Goal: Navigation & Orientation: Find specific page/section

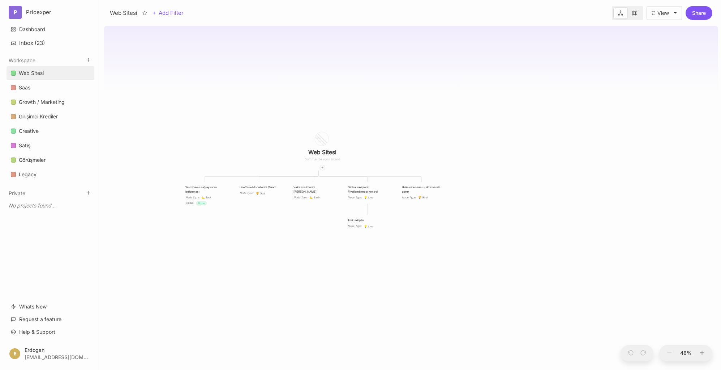
click at [36, 90] on link "Saas" at bounding box center [51, 88] width 88 height 14
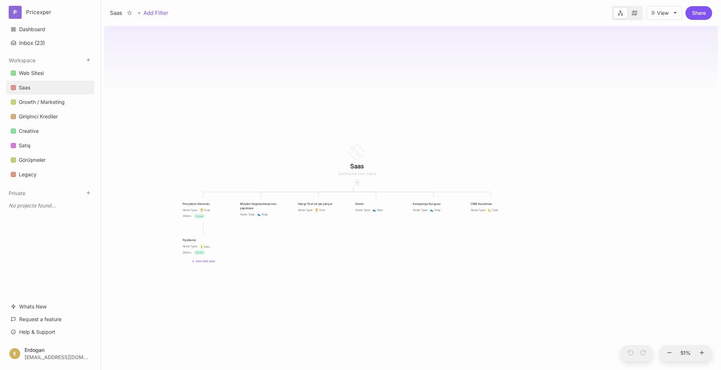
click at [303, 238] on div "Saas Proxylerin Alınması Node Type : 🏆 Goal Status : Done Müşteri Segmantasyonu…" at bounding box center [411, 196] width 614 height 346
click at [360, 116] on div "Saas Proxylerin Alınması Node Type : 🏆 Goal Status : Done Müşteri Segmantasyonu…" at bounding box center [411, 196] width 614 height 346
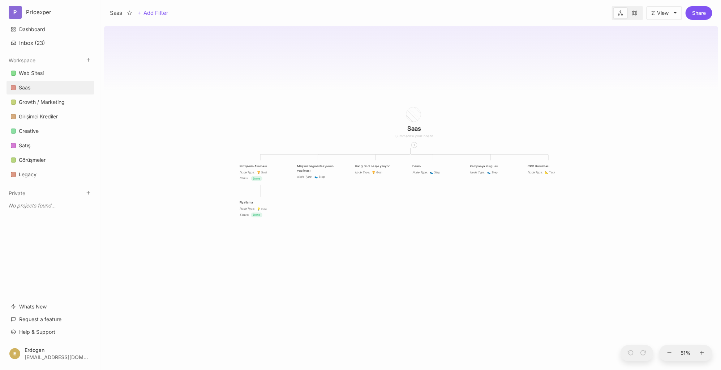
drag, startPoint x: 226, startPoint y: 138, endPoint x: 281, endPoint y: 88, distance: 74.0
click at [283, 89] on div "Saas Proxylerin Alınması Node Type : 🏆 Goal Status : Done Müşteri Segmantasyonu…" at bounding box center [411, 196] width 614 height 346
click at [363, 223] on div "Saas Proxylerin Alınması Node Type : 🏆 Goal Status : Done Müşteri Segmantasyonu…" at bounding box center [411, 196] width 614 height 346
click at [322, 154] on div "Müşteri Segmantasyonun yapılması" at bounding box center [318, 156] width 42 height 9
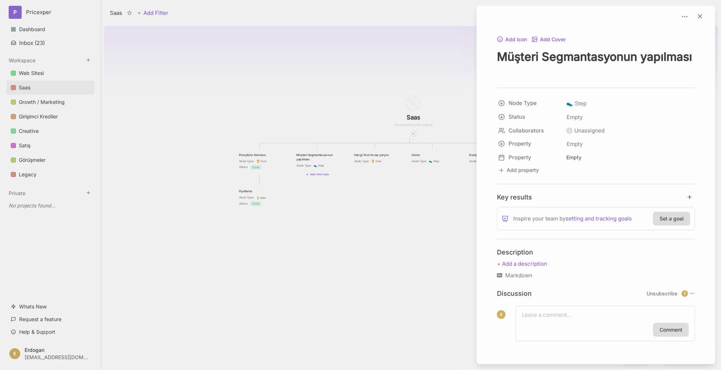
click at [702, 19] on icon at bounding box center [700, 16] width 7 height 7
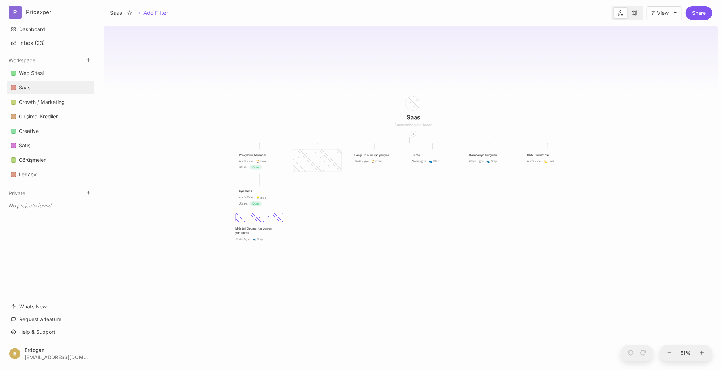
drag, startPoint x: 316, startPoint y: 163, endPoint x: 257, endPoint y: 229, distance: 87.9
click at [257, 229] on div "Müşteri Segmantasyonun yapılması" at bounding box center [256, 230] width 42 height 9
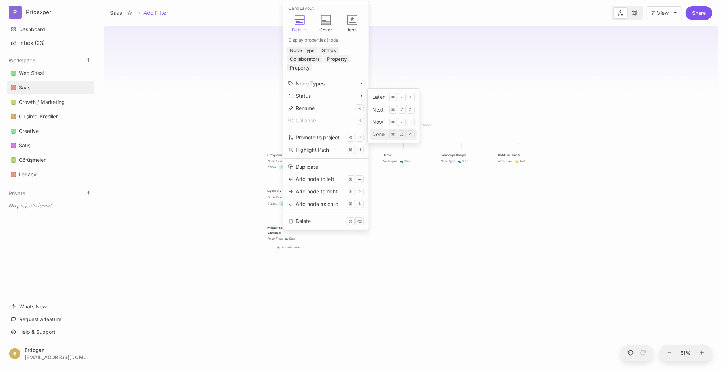
click at [379, 135] on div "Done" at bounding box center [379, 134] width 12 height 8
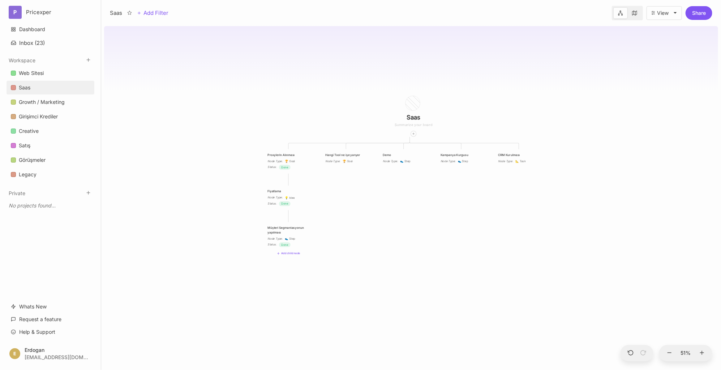
click at [378, 299] on div "Saas Proxylerin Alınması Node Type : 🏆 Goal Status : Done Hangi Tool ne işe yar…" at bounding box center [411, 196] width 614 height 346
click at [345, 183] on div "Saas Proxylerin Alınması Node Type : 🏆 Goal Status : Done Hangi Tool ne işe yar…" at bounding box center [411, 196] width 614 height 346
click at [347, 154] on div "Hangi Tool ne işe yarıyor" at bounding box center [346, 154] width 42 height 4
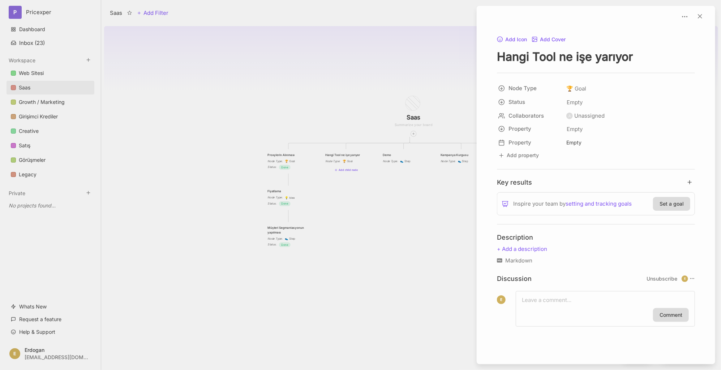
click at [612, 55] on textarea "Hangi Tool ne işe yarıyor" at bounding box center [596, 56] width 198 height 15
click at [700, 19] on icon at bounding box center [700, 16] width 7 height 7
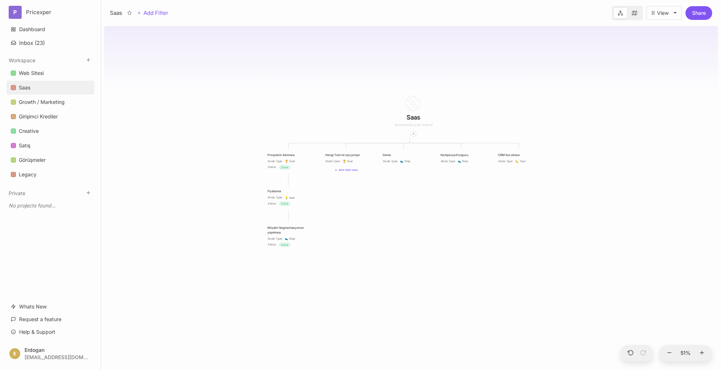
click at [386, 202] on div "Saas Proxylerin Alınması Node Type : 🏆 Goal Status : Done Hangi Tool ne işe yar…" at bounding box center [411, 196] width 614 height 346
click at [352, 154] on div "Hangi Tool ne işe yarıyor" at bounding box center [346, 154] width 42 height 4
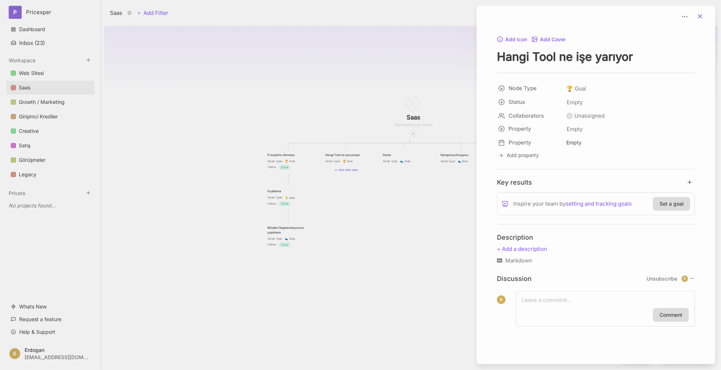
click at [699, 15] on icon at bounding box center [700, 16] width 7 height 7
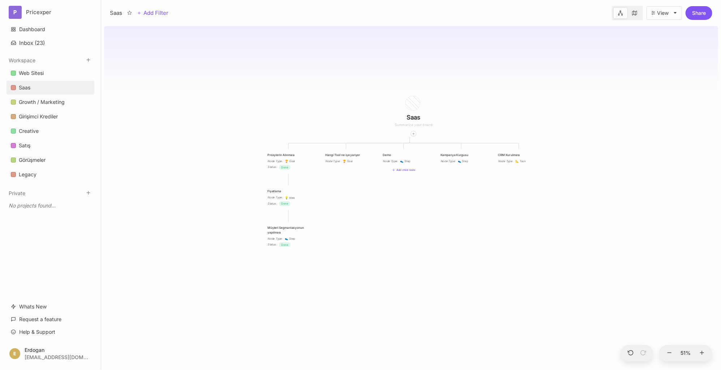
click at [394, 154] on div "Demo" at bounding box center [404, 154] width 42 height 4
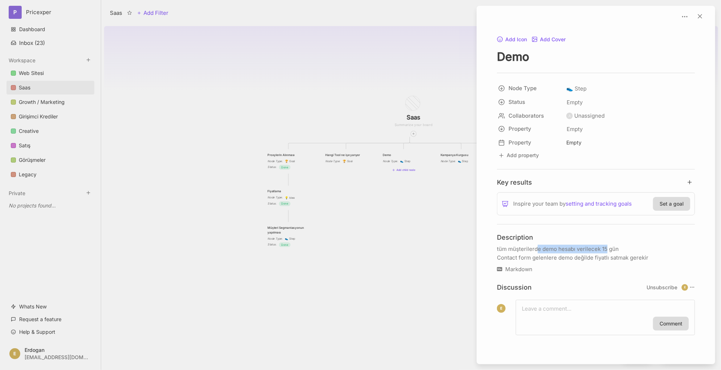
drag, startPoint x: 538, startPoint y: 247, endPoint x: 612, endPoint y: 246, distance: 73.8
click at [610, 246] on p "tüm müşterilerde demo hesabı verilecek 15 gün Contact form gelenlere demo değil…" at bounding box center [596, 252] width 198 height 17
click at [612, 246] on p "tüm müşterilerde demo hesabı verilecek 15 gün Contact form gelenlere demo değil…" at bounding box center [596, 252] width 198 height 17
drag, startPoint x: 510, startPoint y: 257, endPoint x: 638, endPoint y: 255, distance: 128.0
click at [638, 255] on p "tüm müşterilerde demo hesabı verilecek 15 gün Contact form gelenlere demo değil…" at bounding box center [596, 252] width 198 height 17
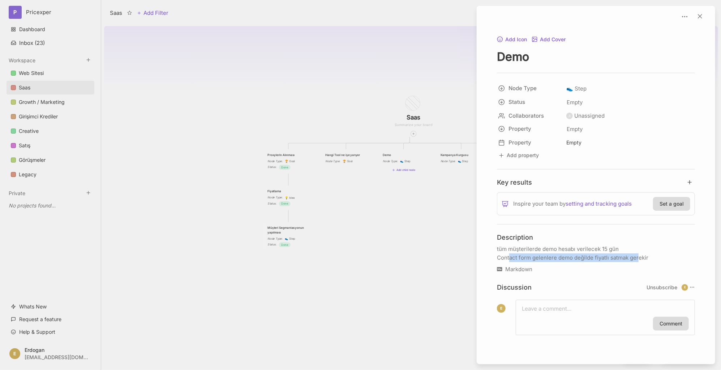
click at [639, 255] on p "tüm müşterilerde demo hesabı verilecek 15 gün Contact form gelenlere demo değil…" at bounding box center [596, 252] width 198 height 17
drag, startPoint x: 651, startPoint y: 256, endPoint x: 502, endPoint y: 250, distance: 148.7
click at [502, 250] on p "tüm müşterilerde demo hesabı verilecek 15 gün Contact form gelenlere demo değil…" at bounding box center [596, 252] width 198 height 17
click at [700, 18] on icon at bounding box center [700, 16] width 7 height 7
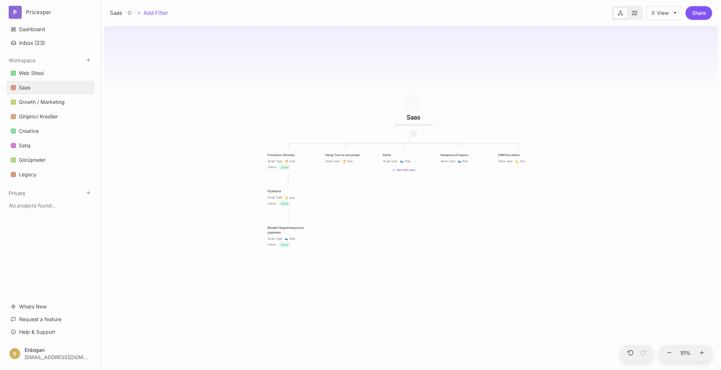
click at [464, 156] on div "Kampanya Kurgusu" at bounding box center [462, 154] width 42 height 4
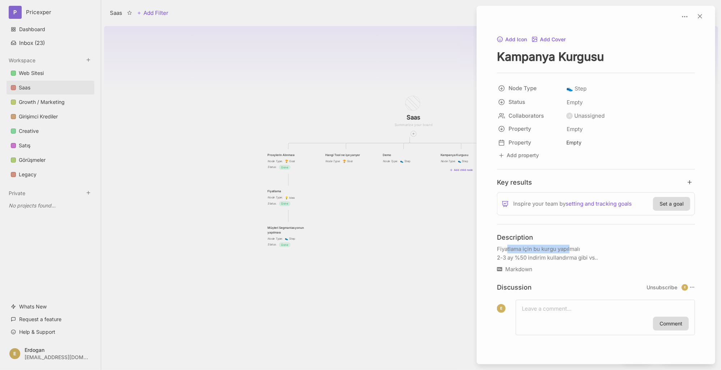
drag, startPoint x: 508, startPoint y: 251, endPoint x: 578, endPoint y: 248, distance: 70.2
click at [576, 249] on p "Fiyatlama için bu kurgu yapılmalı 2-3 ay %50 indirim kullandırma gibi vs.." at bounding box center [596, 252] width 198 height 17
click at [578, 248] on p "Fiyatlama için bu kurgu yapılmalı 2-3 ay %50 indirim kullandırma gibi vs.." at bounding box center [596, 252] width 198 height 17
drag, startPoint x: 506, startPoint y: 257, endPoint x: 576, endPoint y: 255, distance: 70.2
click at [565, 255] on p "Fiyatlama için bu kurgu yapılmalı 2-3 ay %50 indirim kullandırma gibi vs.." at bounding box center [596, 252] width 198 height 17
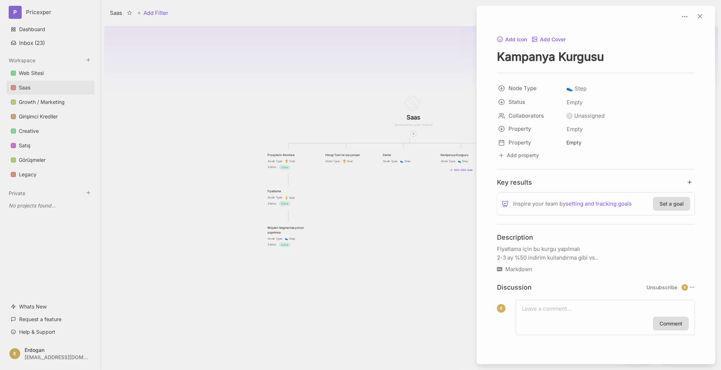
click at [576, 255] on p "Fiyatlama için bu kurgu yapılmalı 2-3 ay %50 indirim kullandırma gibi vs.." at bounding box center [596, 252] width 198 height 17
click at [703, 15] on icon at bounding box center [700, 16] width 7 height 7
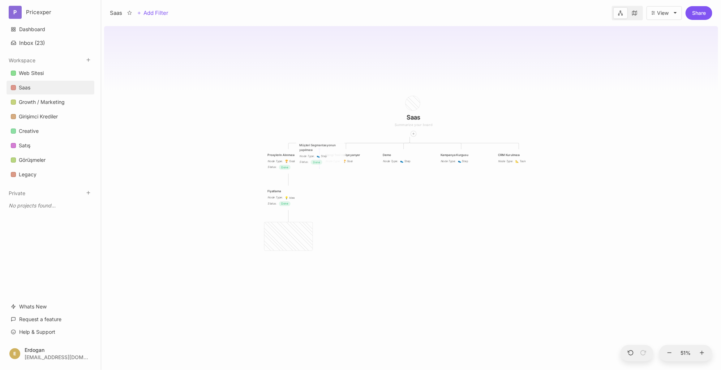
drag, startPoint x: 286, startPoint y: 229, endPoint x: 318, endPoint y: 146, distance: 88.4
click at [318, 146] on div "Müşteri Segmantasyonun yapılması" at bounding box center [321, 147] width 42 height 9
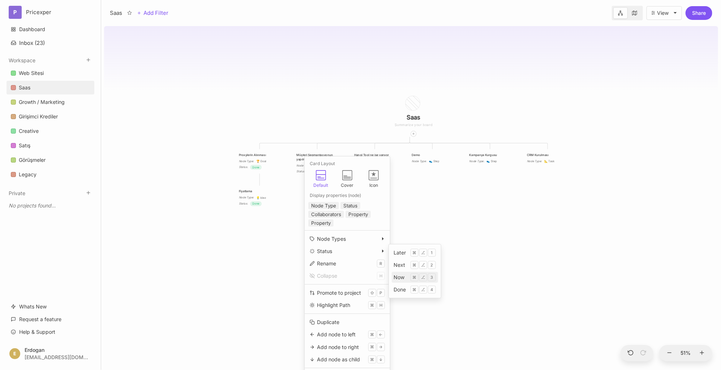
click at [399, 276] on div "Now" at bounding box center [399, 277] width 11 height 8
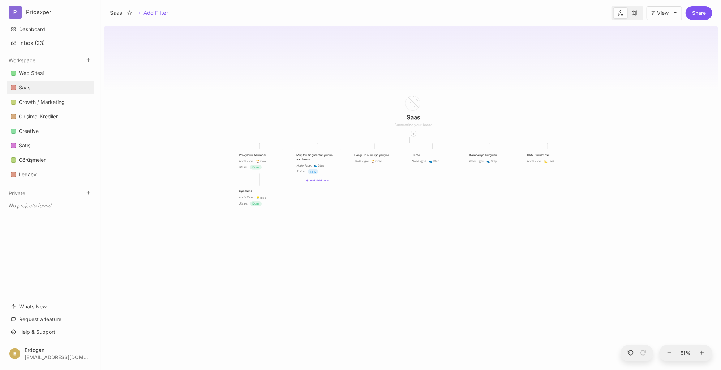
click at [478, 205] on div "Saas Proxylerin Alınması Node Type : 🏆 Goal Status : Done Müşteri Segmantasyonu…" at bounding box center [411, 196] width 614 height 346
click at [261, 154] on div "Proxylerin Alınması" at bounding box center [260, 154] width 42 height 4
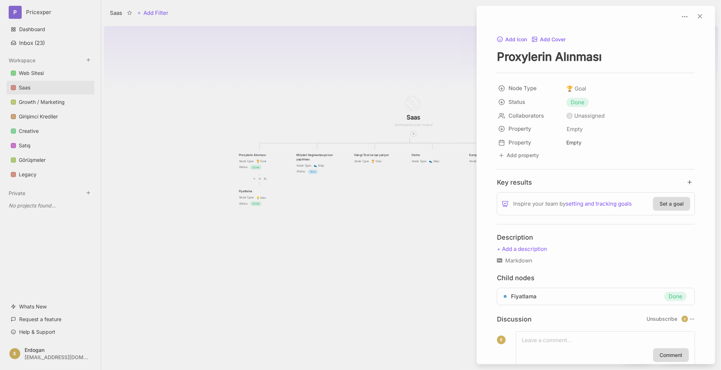
click at [226, 145] on div at bounding box center [360, 185] width 721 height 370
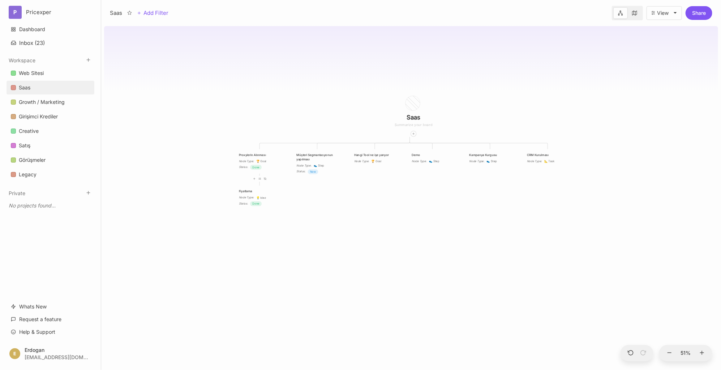
click at [252, 190] on div "Fiyatlama" at bounding box center [260, 191] width 42 height 4
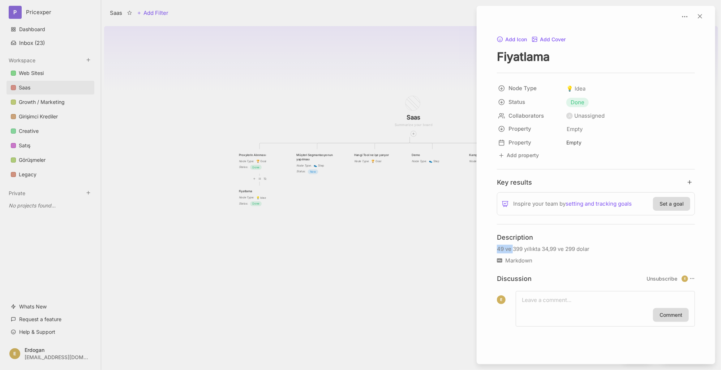
drag, startPoint x: 514, startPoint y: 251, endPoint x: 596, endPoint y: 243, distance: 82.5
click at [596, 243] on div "Description 49 ve 399 yıllıkta 34,99 ve 299 dolar Markdown" at bounding box center [596, 248] width 198 height 31
click at [585, 246] on p "49 ve 399 yıllıkta 34,99 ve 299 dolar" at bounding box center [596, 248] width 198 height 9
click at [357, 254] on div at bounding box center [360, 185] width 721 height 370
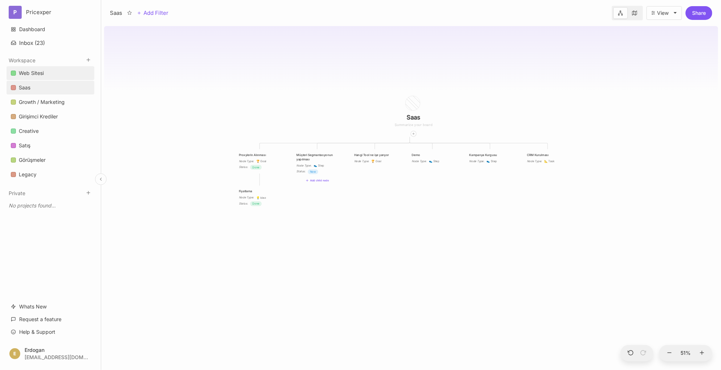
click at [39, 74] on div "Web Sitesi" at bounding box center [31, 73] width 25 height 9
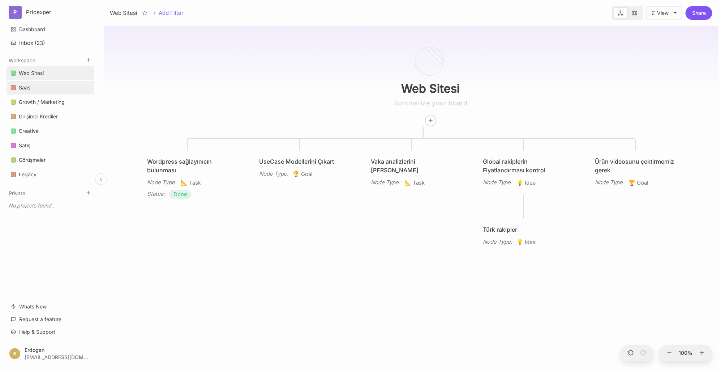
click at [32, 89] on link "Saas" at bounding box center [51, 88] width 88 height 14
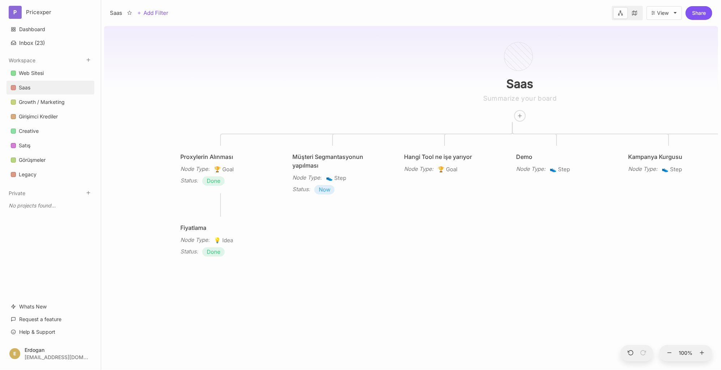
drag, startPoint x: 295, startPoint y: 243, endPoint x: 378, endPoint y: 238, distance: 82.6
click at [378, 238] on div "Saas Proxylerin Alınması Node Type : 🏆 Goal Status : Done Müşteri Segmantasyonu…" at bounding box center [411, 196] width 614 height 346
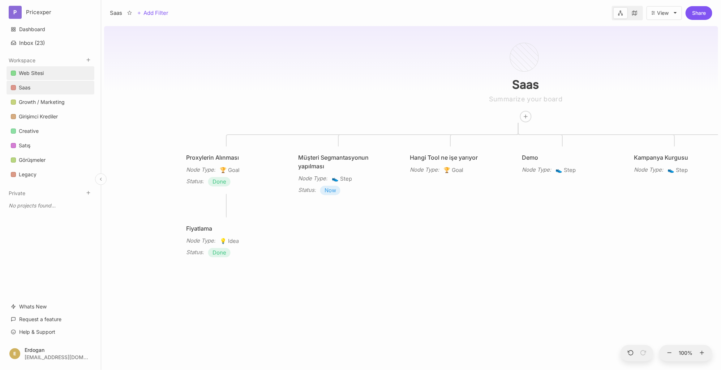
click at [46, 68] on link "Web Sitesi" at bounding box center [51, 73] width 88 height 14
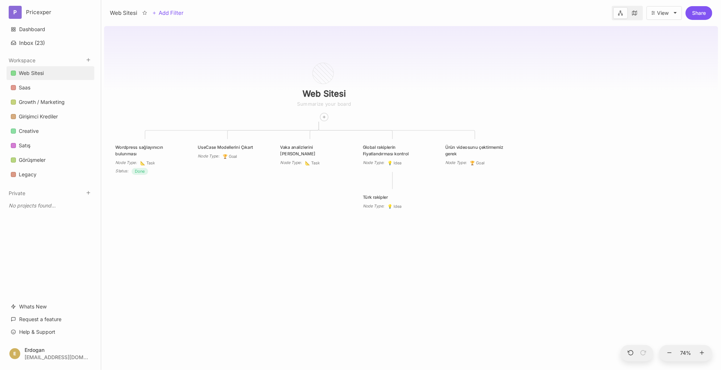
drag, startPoint x: 329, startPoint y: 209, endPoint x: 252, endPoint y: 242, distance: 83.6
click at [252, 242] on div "Web Sitesi Wordpress sağlayınıcın bulunması Node Type : 📐 Task Status : Done Us…" at bounding box center [411, 196] width 614 height 346
drag, startPoint x: 218, startPoint y: 218, endPoint x: 287, endPoint y: 221, distance: 69.1
click at [287, 221] on div "Web Sitesi Wordpress sağlayınıcın bulunması Node Type : 📐 Task Status : Done Us…" at bounding box center [411, 196] width 614 height 346
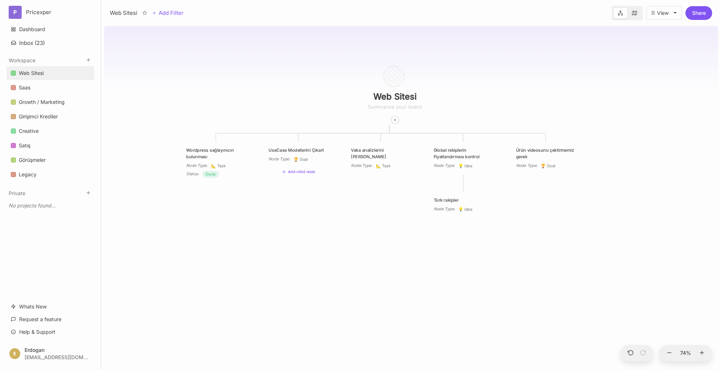
click at [352, 218] on div "Web Sitesi Wordpress sağlayınıcın bulunması Node Type : 📐 Task Status : Done Us…" at bounding box center [411, 196] width 614 height 346
click at [311, 153] on div "UseCase Modellerini Çıkart" at bounding box center [299, 150] width 60 height 7
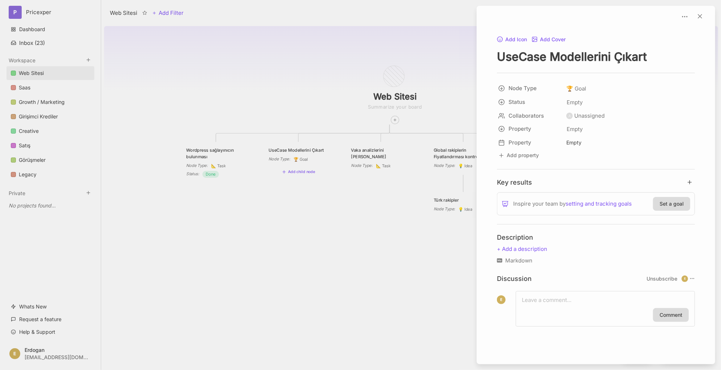
click at [282, 88] on div at bounding box center [360, 185] width 721 height 370
